Goal: Task Accomplishment & Management: Use online tool/utility

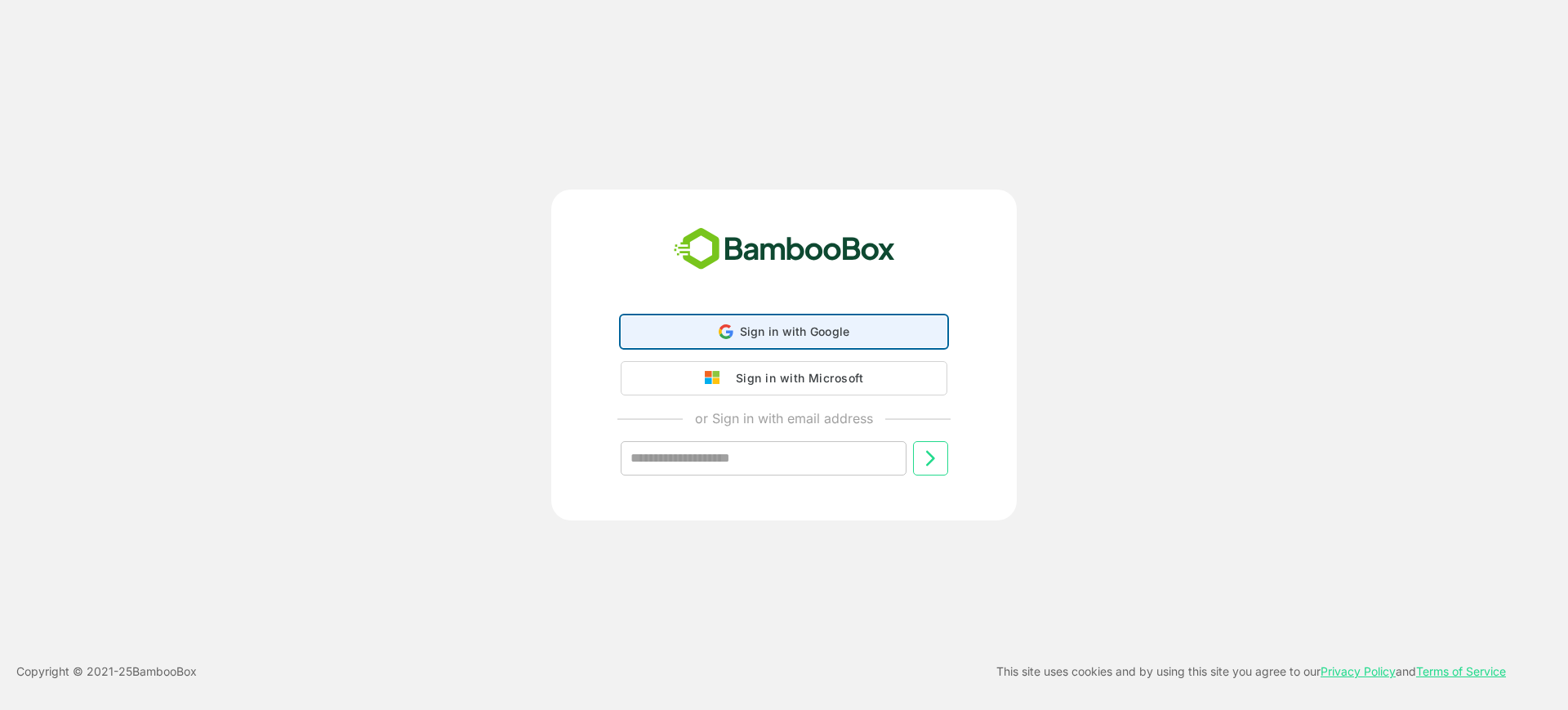
click at [707, 338] on div "Sign in with Google Sign in with Google. Opens in new tab" at bounding box center [784, 331] width 306 height 31
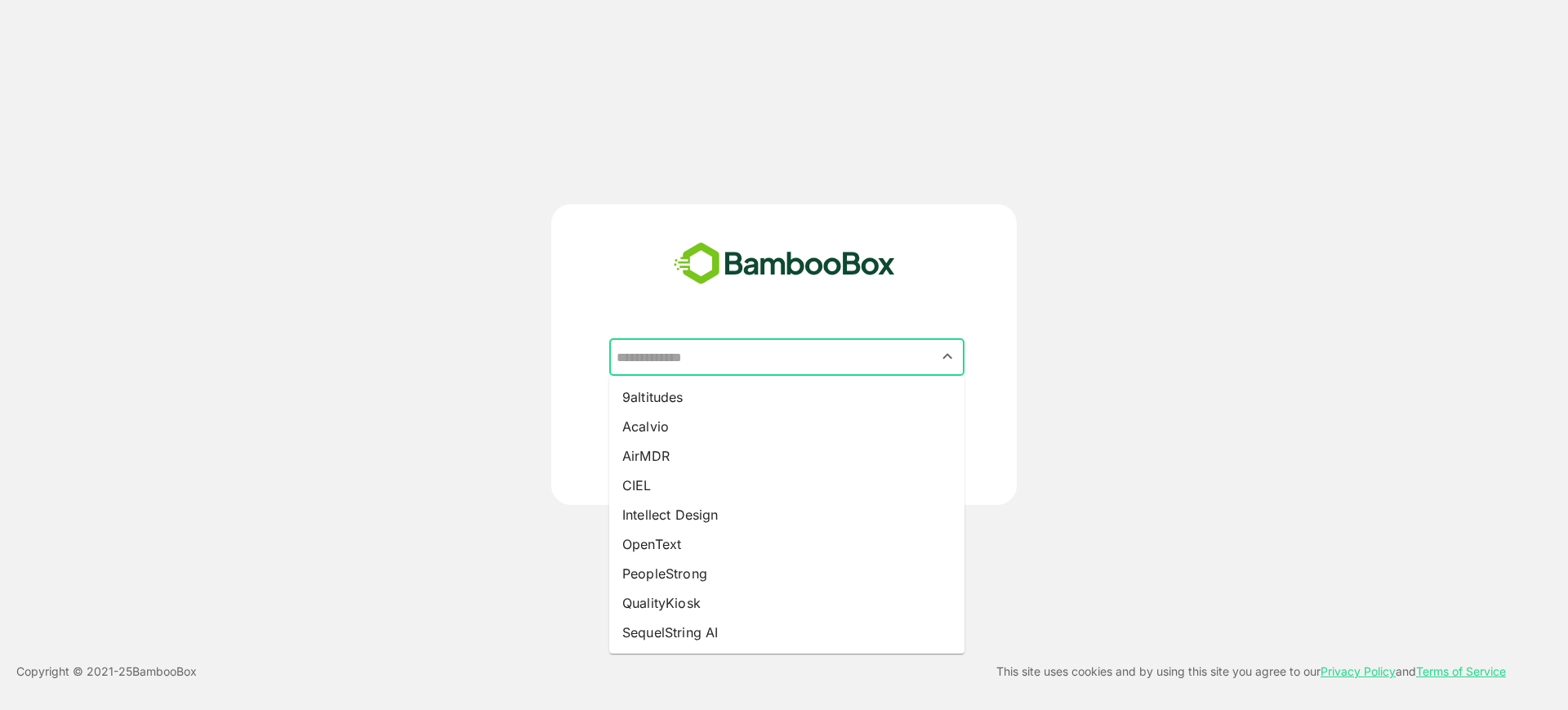
click at [684, 363] on input "text" at bounding box center [787, 357] width 349 height 31
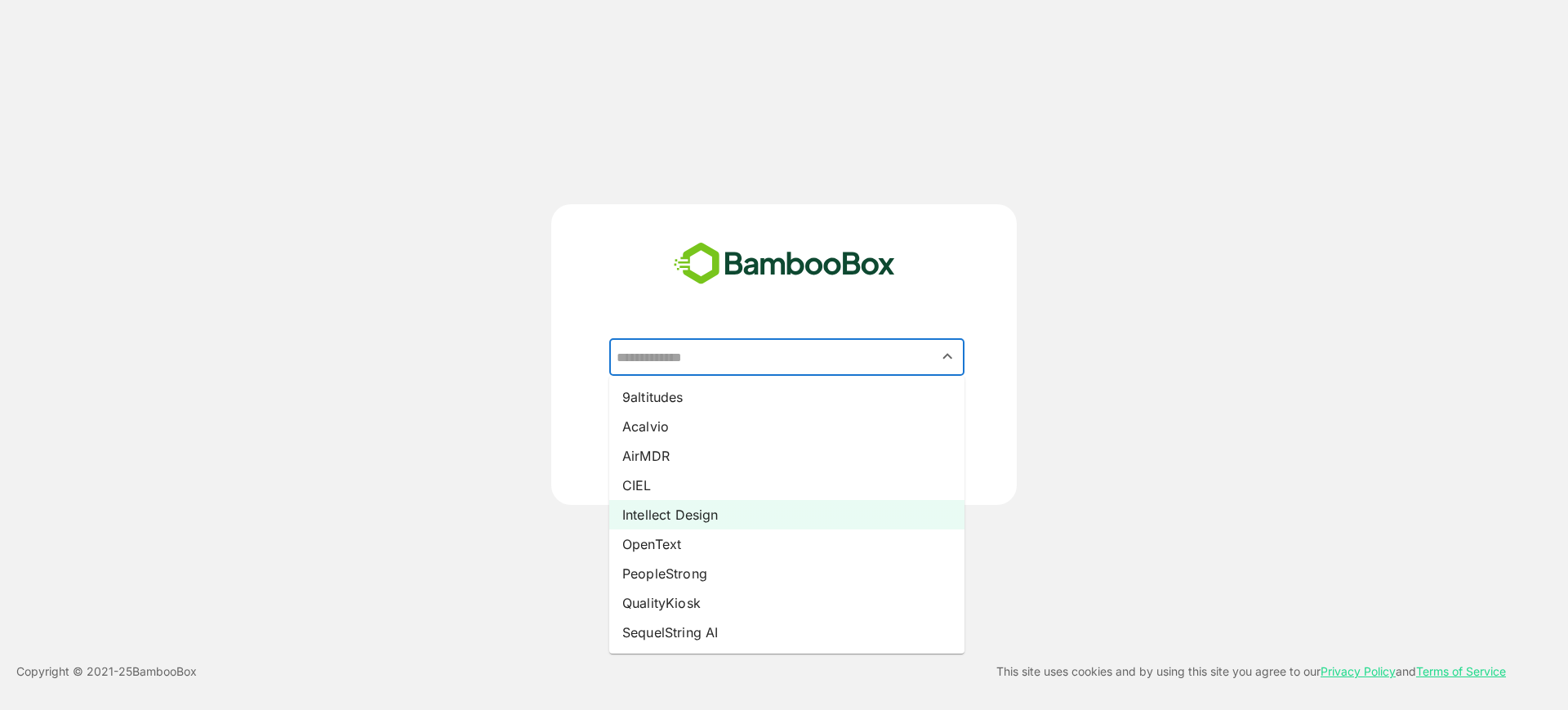
click at [712, 514] on li "Intellect Design" at bounding box center [787, 514] width 355 height 29
type input "**********"
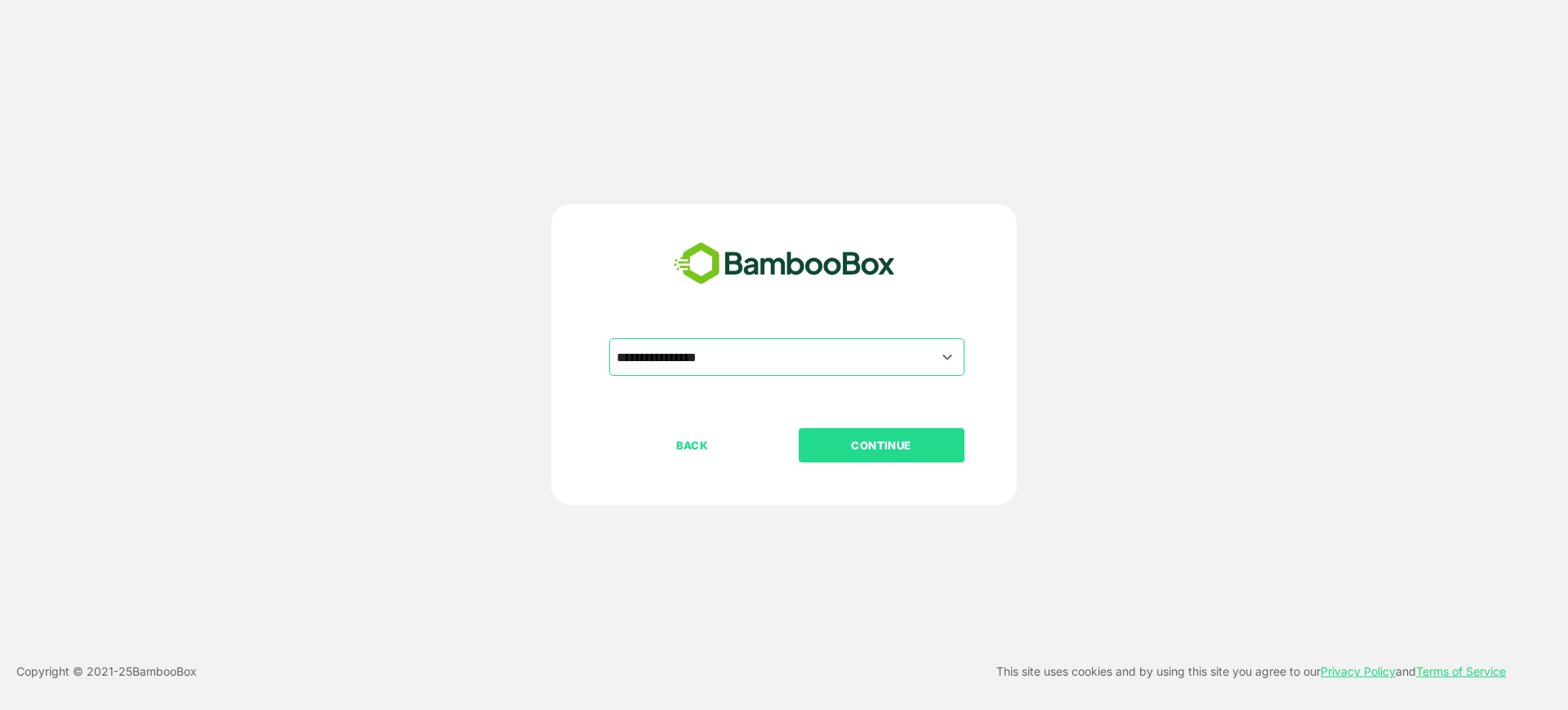
click at [830, 454] on p "CONTINUE" at bounding box center [881, 445] width 164 height 18
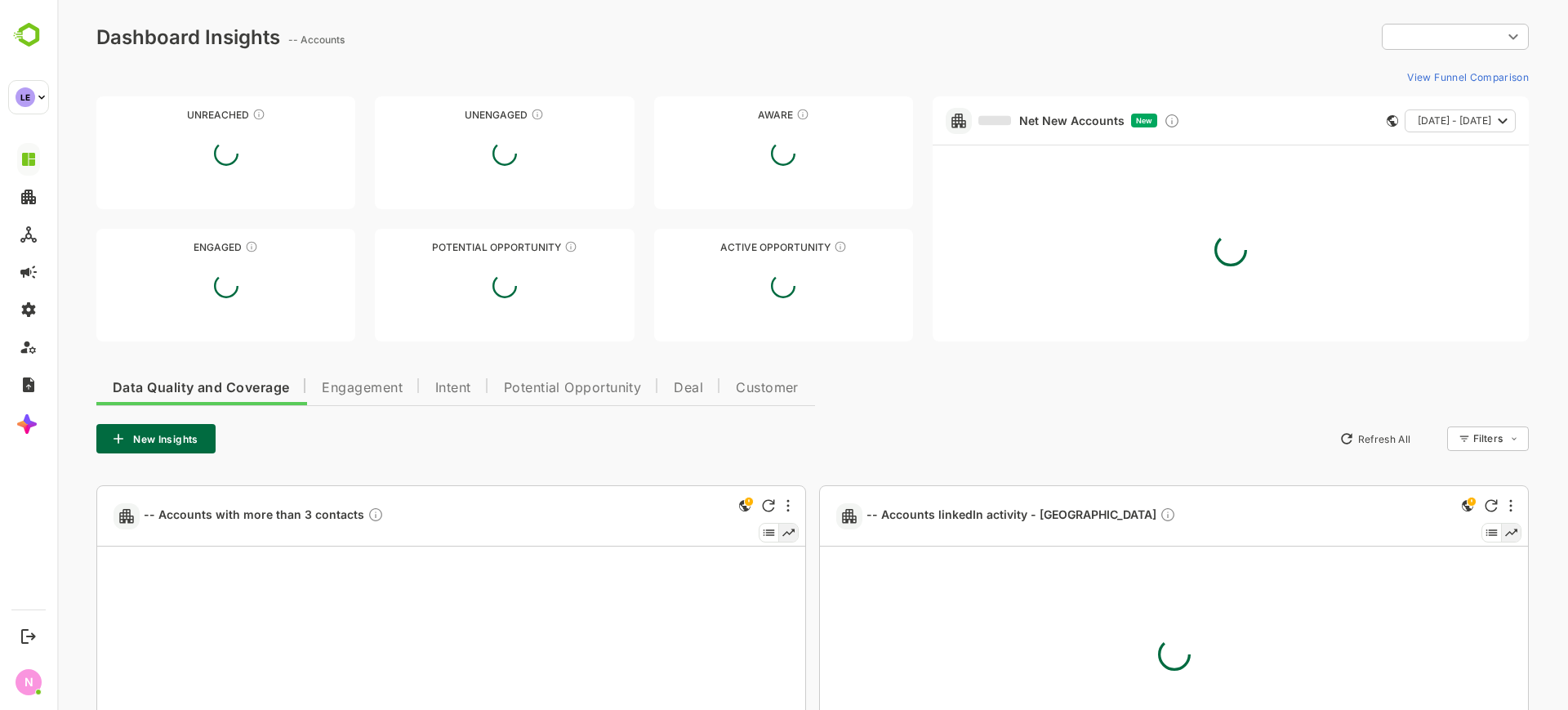
type input "**********"
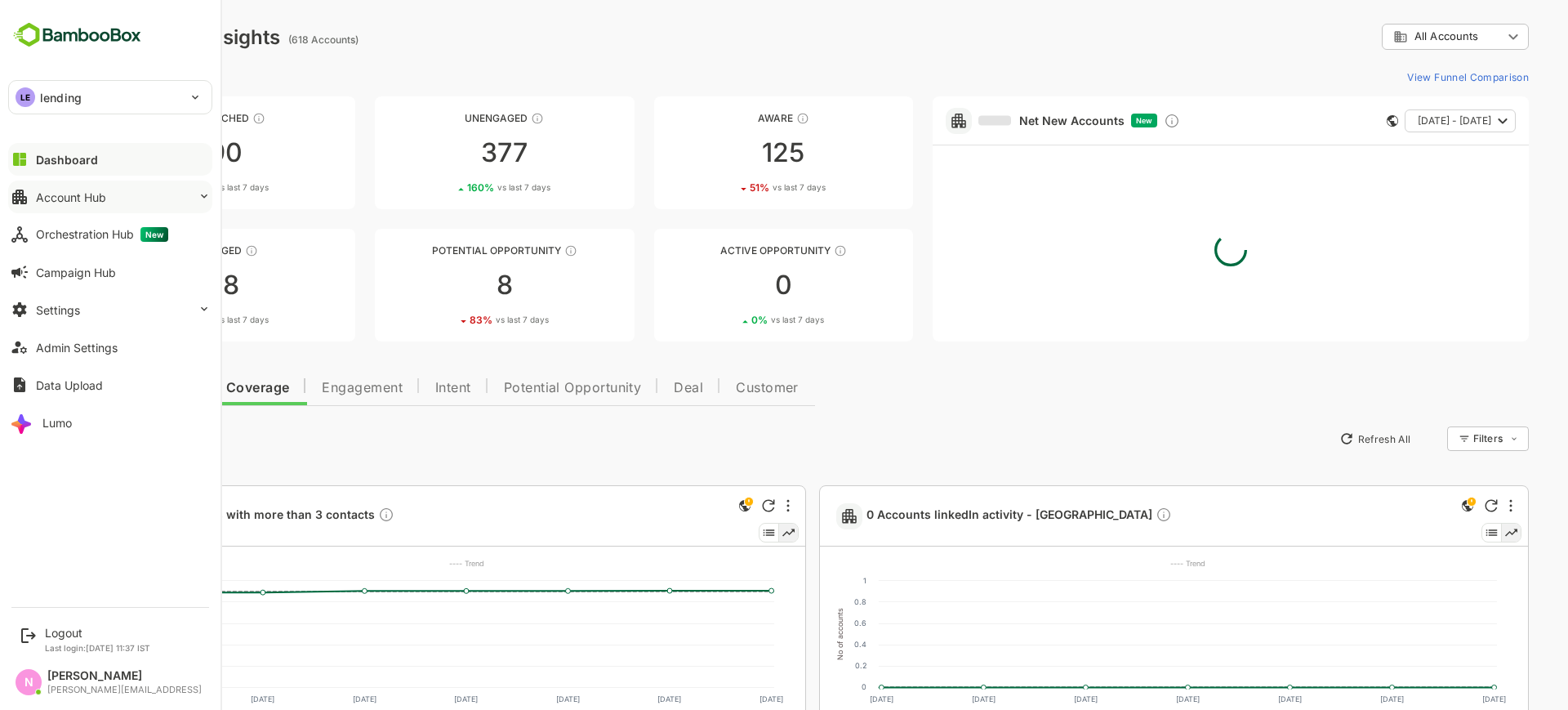
click at [66, 182] on button "Account Hub" at bounding box center [110, 196] width 204 height 33
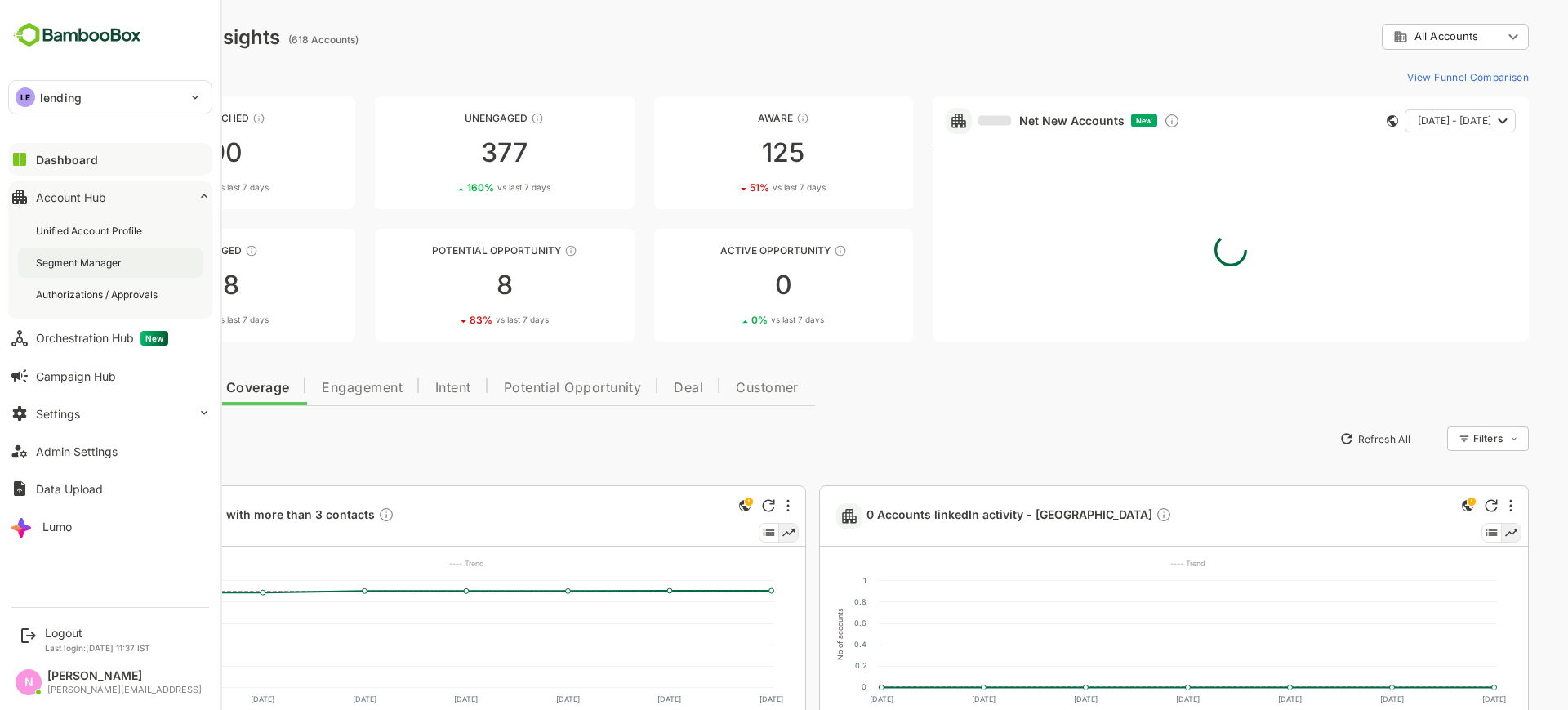
click at [89, 263] on div "Segment Manager" at bounding box center [80, 262] width 89 height 14
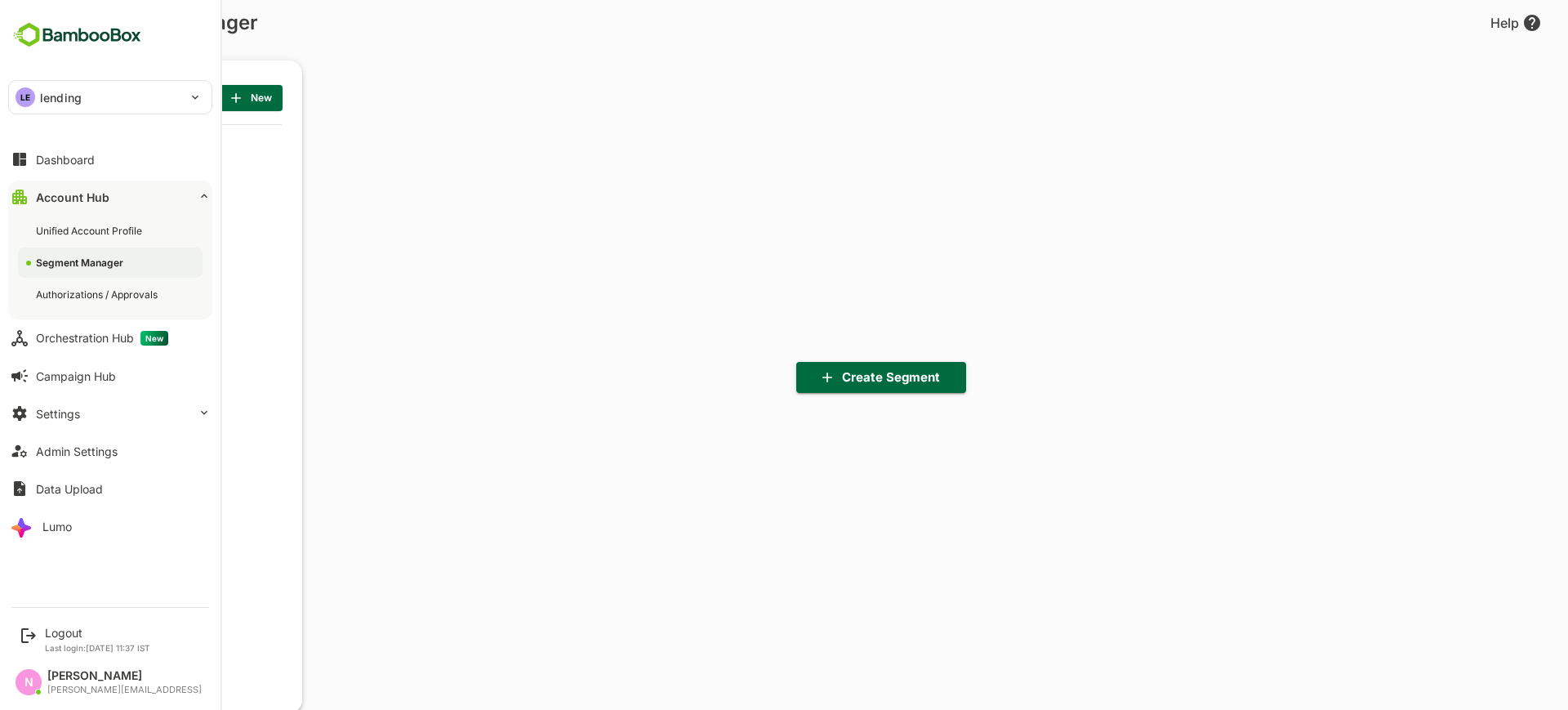
scroll to position [494, 202]
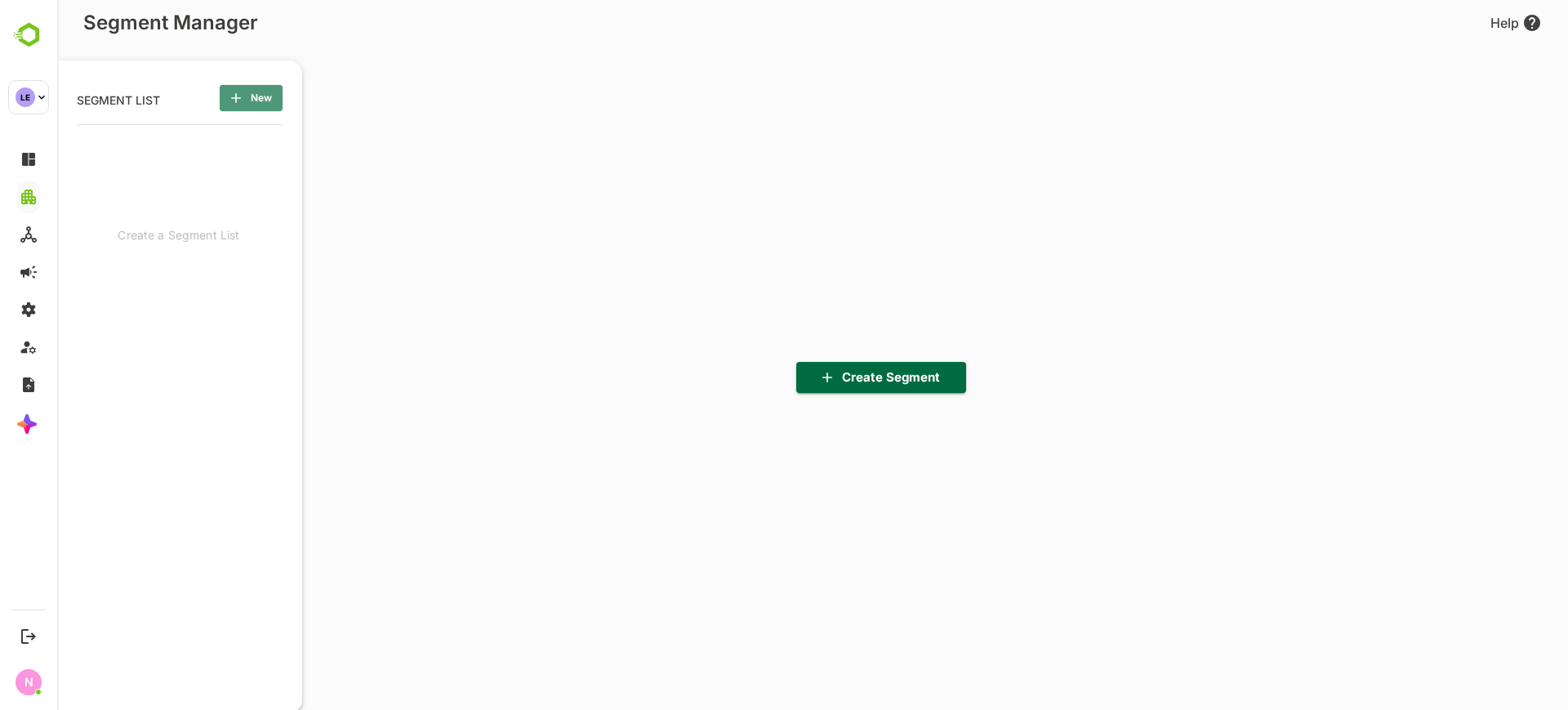
click at [260, 100] on span "New" at bounding box center [251, 98] width 37 height 21
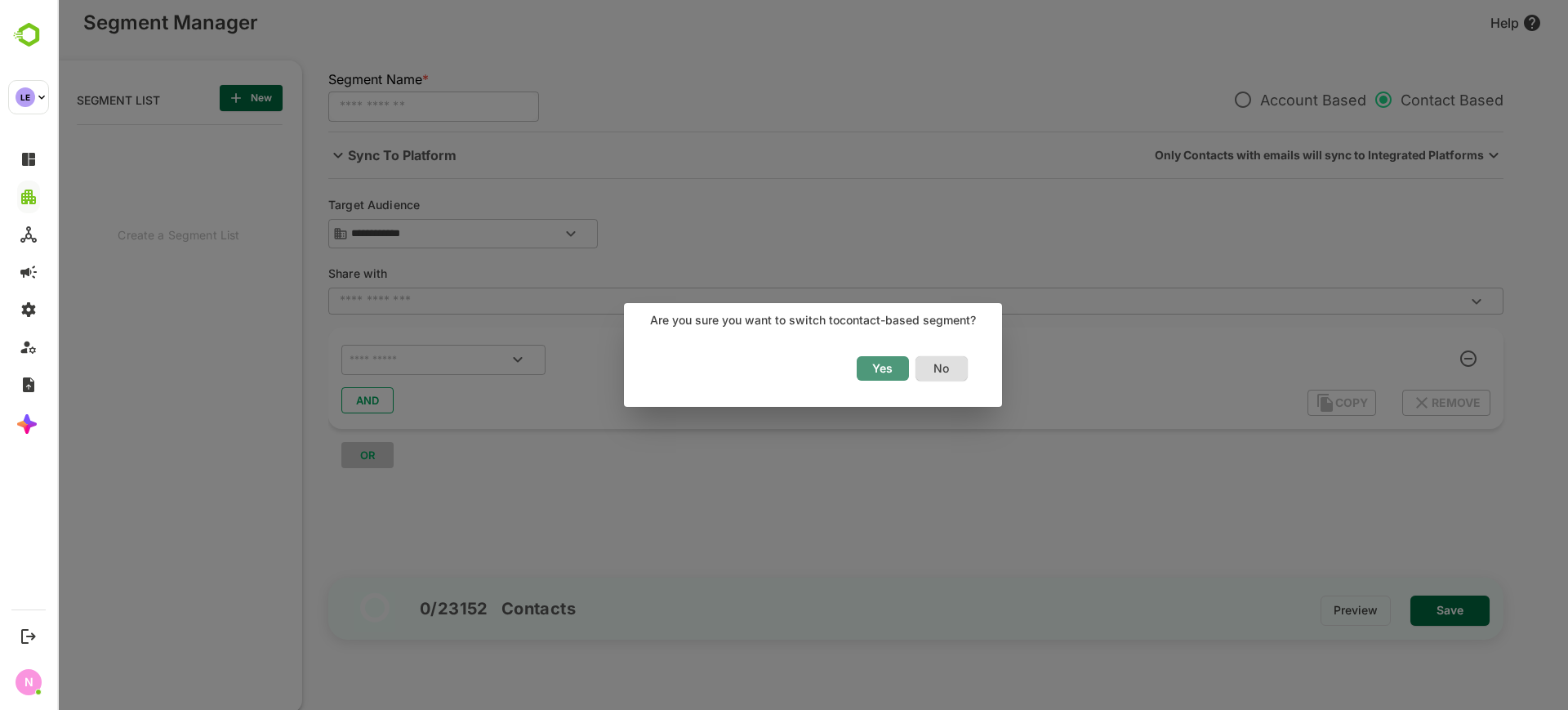
click at [886, 362] on span "Yes" at bounding box center [883, 368] width 36 height 21
